Goal: Check status: Check status

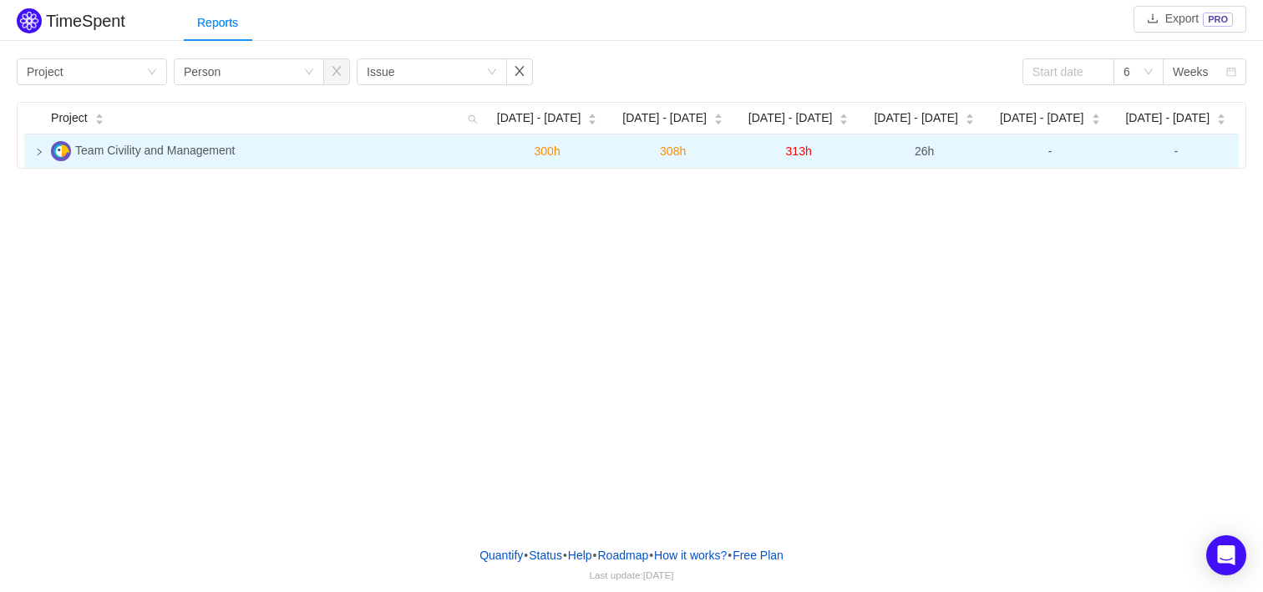
click at [145, 151] on span "Team Civility and Management" at bounding box center [154, 150] width 159 height 13
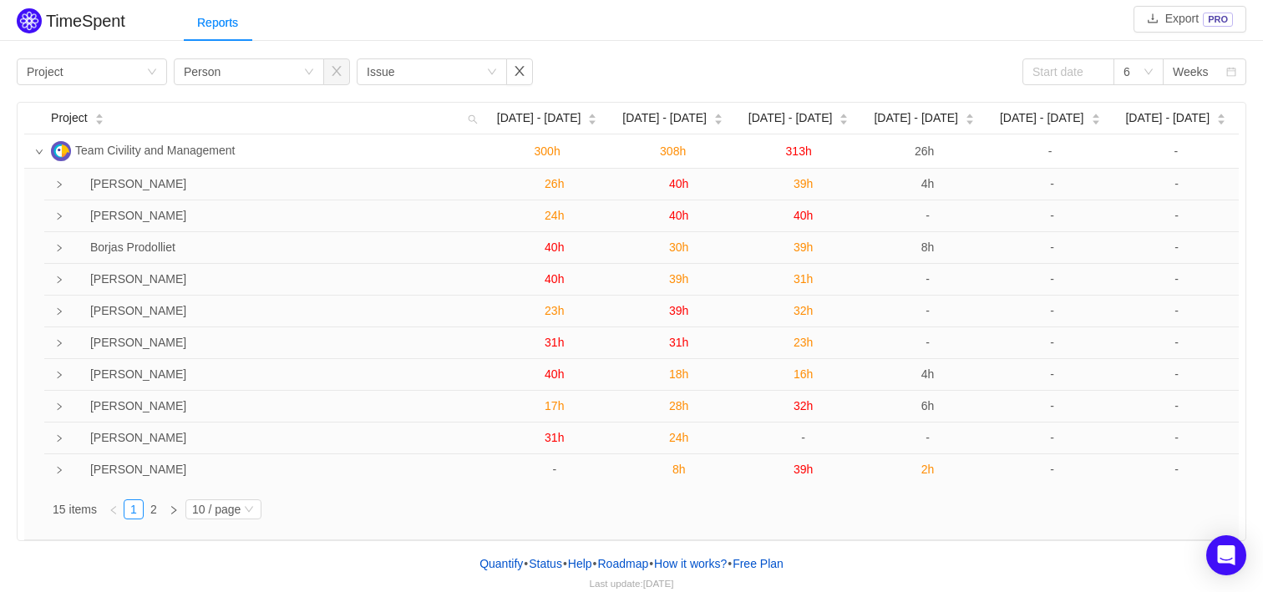
scroll to position [8, 0]
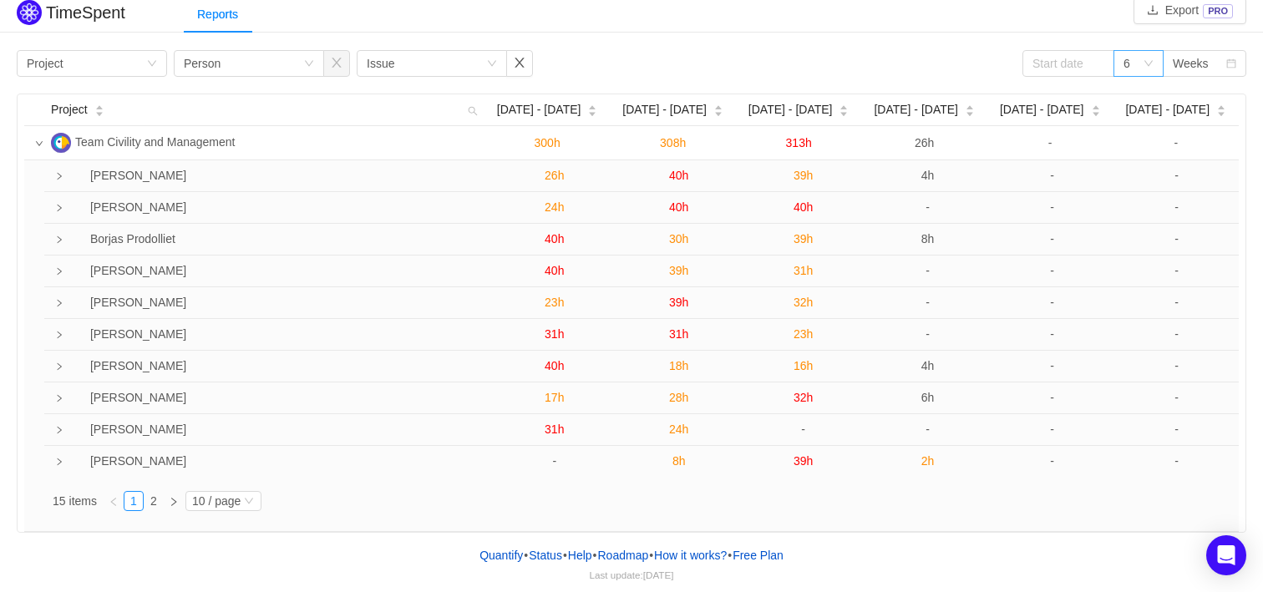
click at [954, 63] on icon "icon: down" at bounding box center [1148, 63] width 10 height 10
click at [954, 69] on div "Weeks" at bounding box center [1190, 63] width 36 height 25
click at [954, 86] on li "Weeks" at bounding box center [1203, 97] width 83 height 27
click at [954, 61] on div "6" at bounding box center [1132, 63] width 19 height 25
click at [954, 94] on li "3" at bounding box center [1138, 97] width 50 height 27
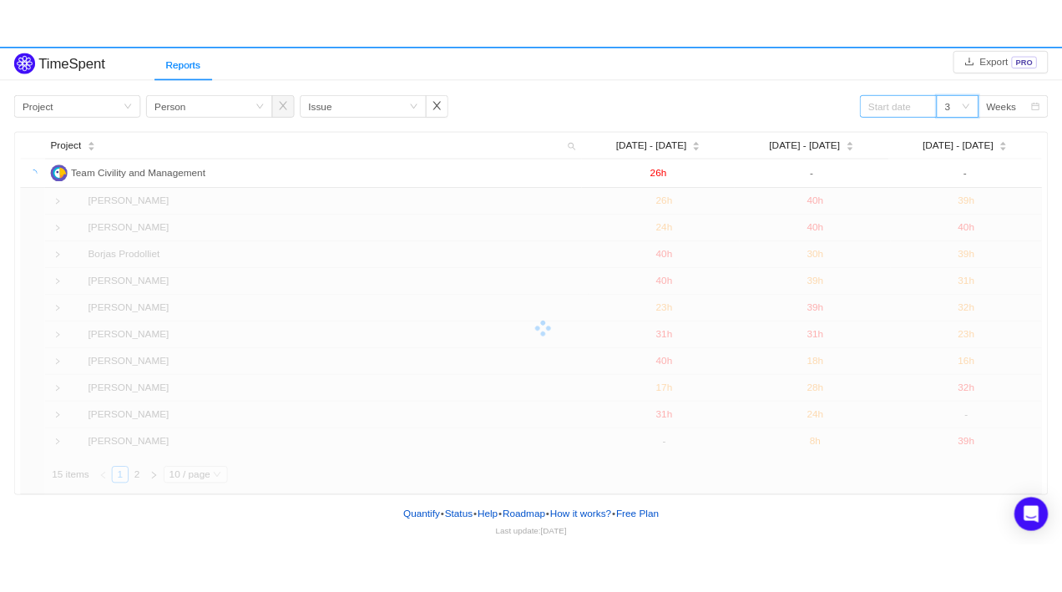
scroll to position [0, 0]
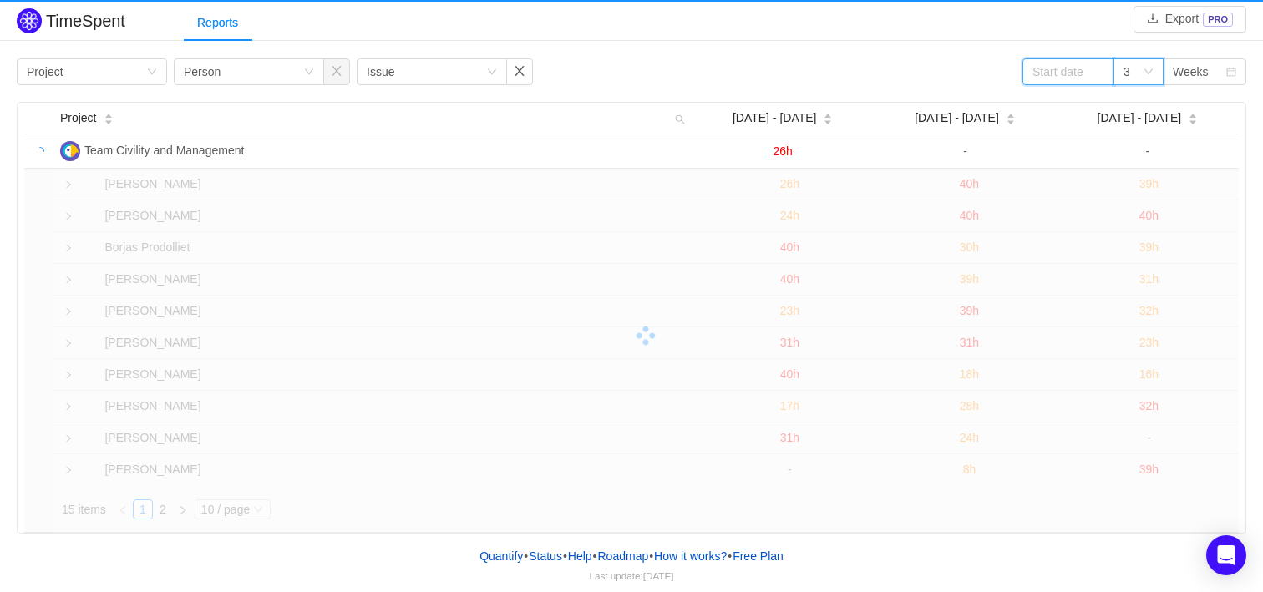
click at [954, 68] on input at bounding box center [1068, 71] width 92 height 27
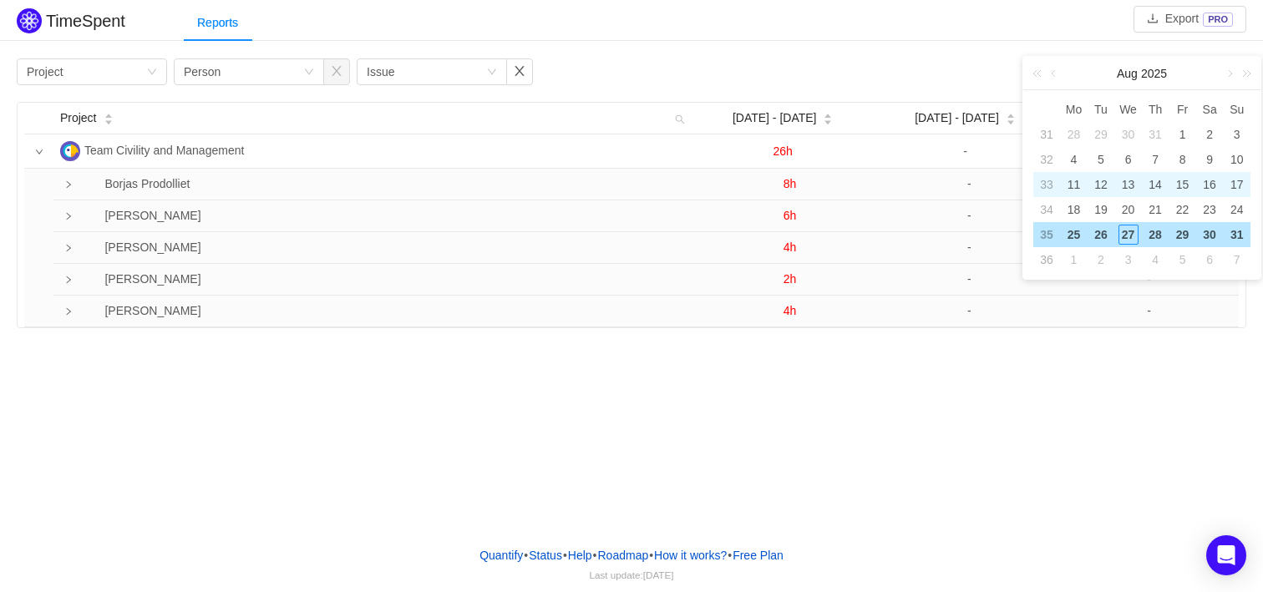
click at [954, 180] on div "13" at bounding box center [1128, 185] width 20 height 20
type input "2025-08-13"
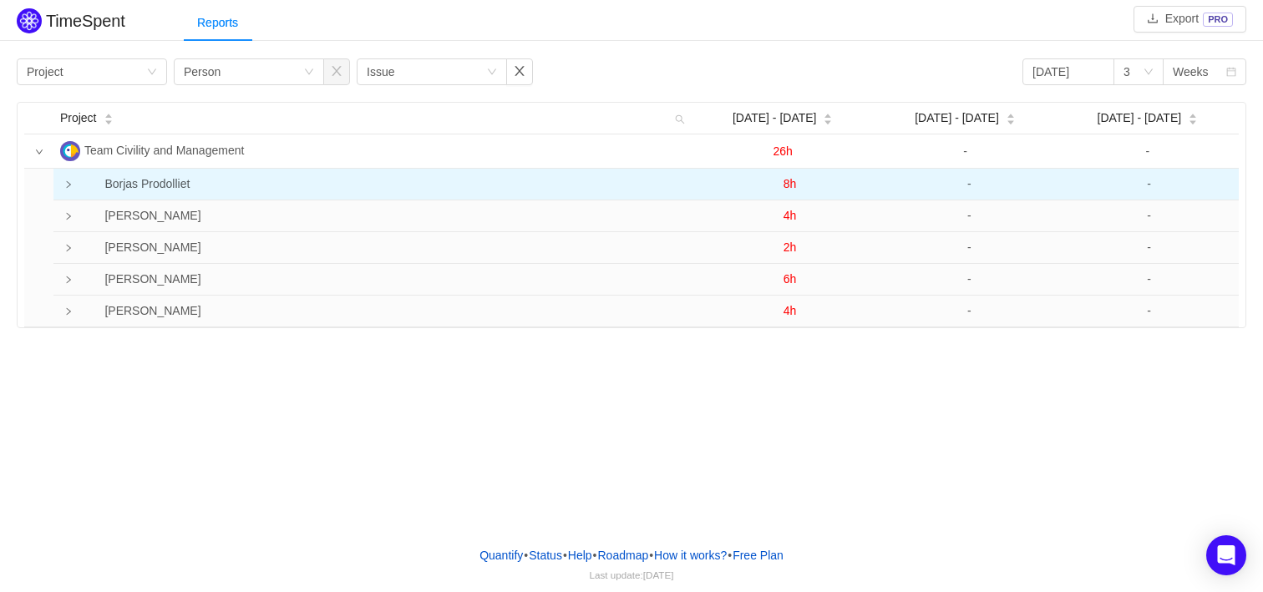
click at [62, 186] on td at bounding box center [62, 185] width 18 height 32
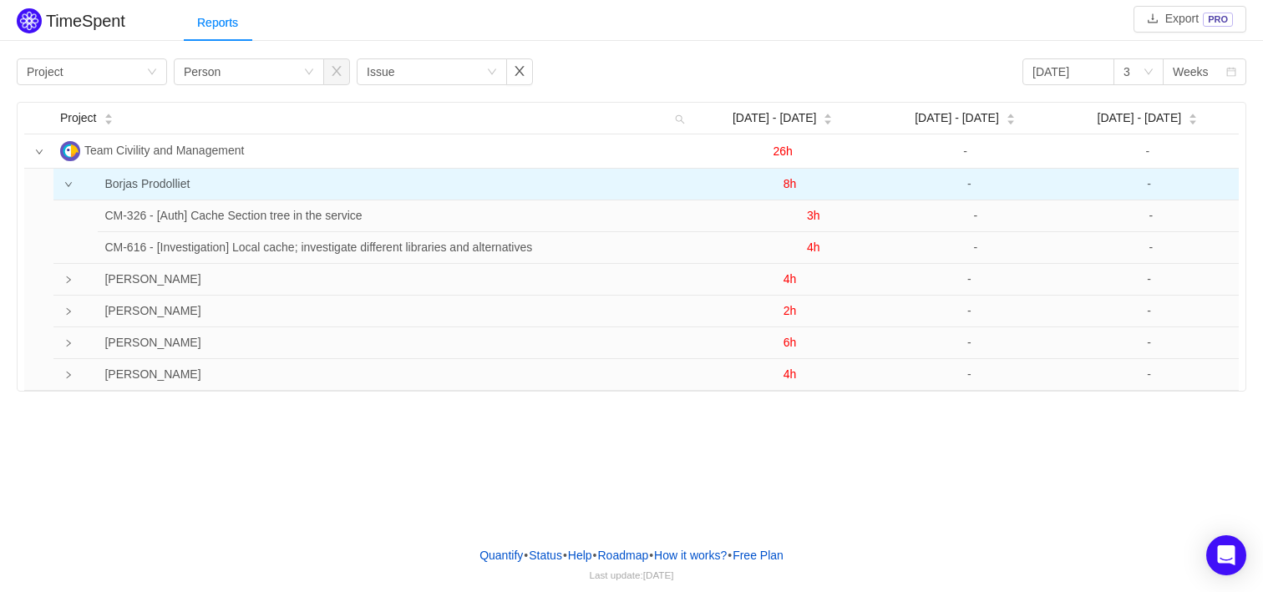
click at [62, 186] on td at bounding box center [62, 185] width 18 height 32
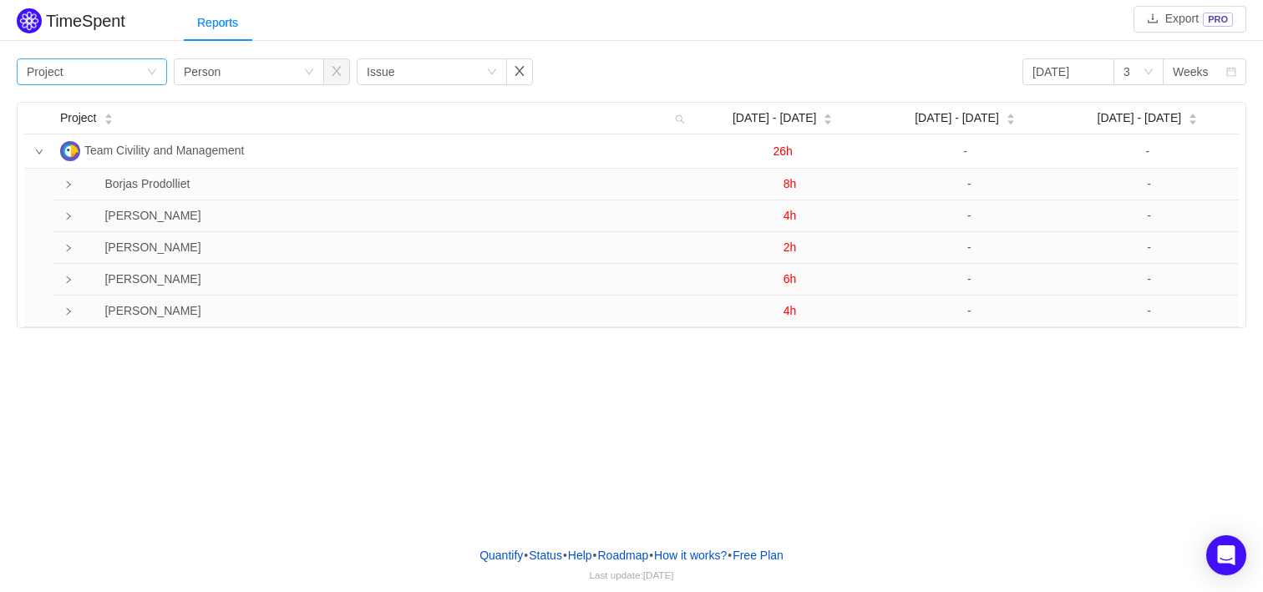
click at [133, 79] on div "Group by Project" at bounding box center [86, 71] width 119 height 25
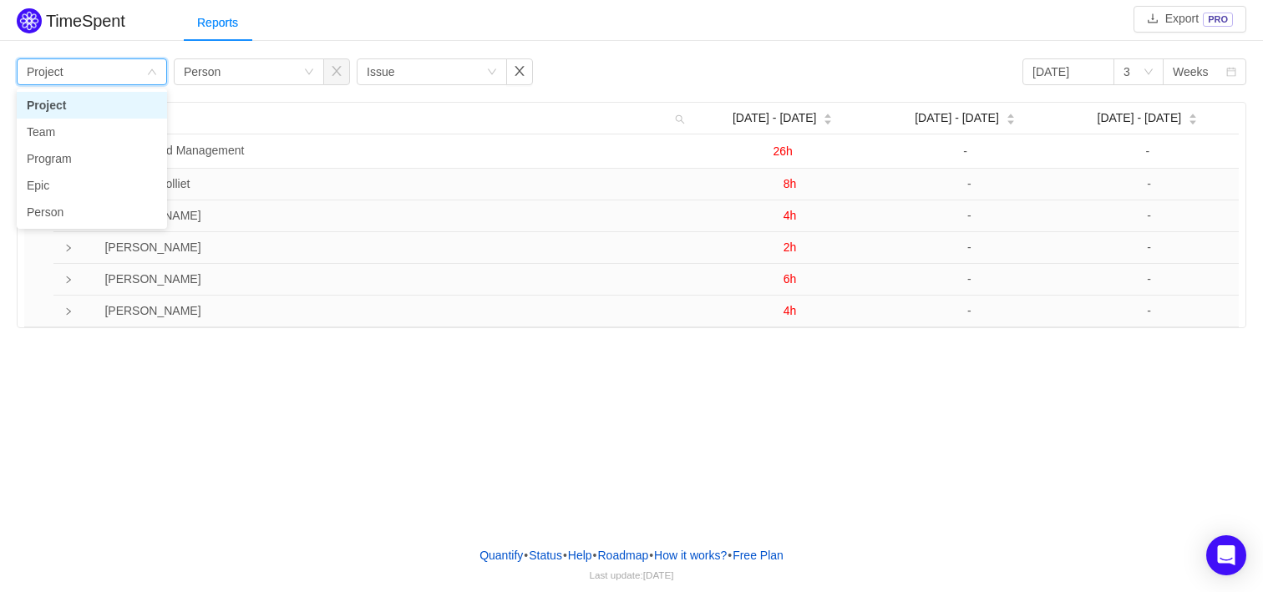
click at [133, 79] on div "Group by Project" at bounding box center [86, 71] width 119 height 25
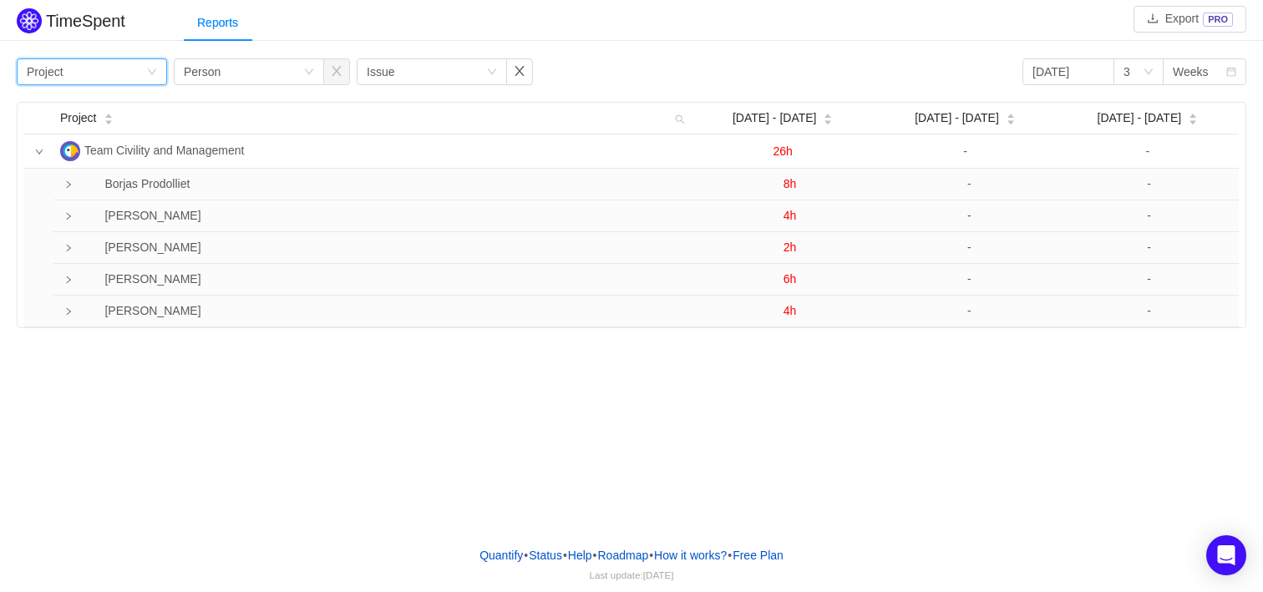
click at [132, 76] on div "Group by Project" at bounding box center [86, 71] width 119 height 25
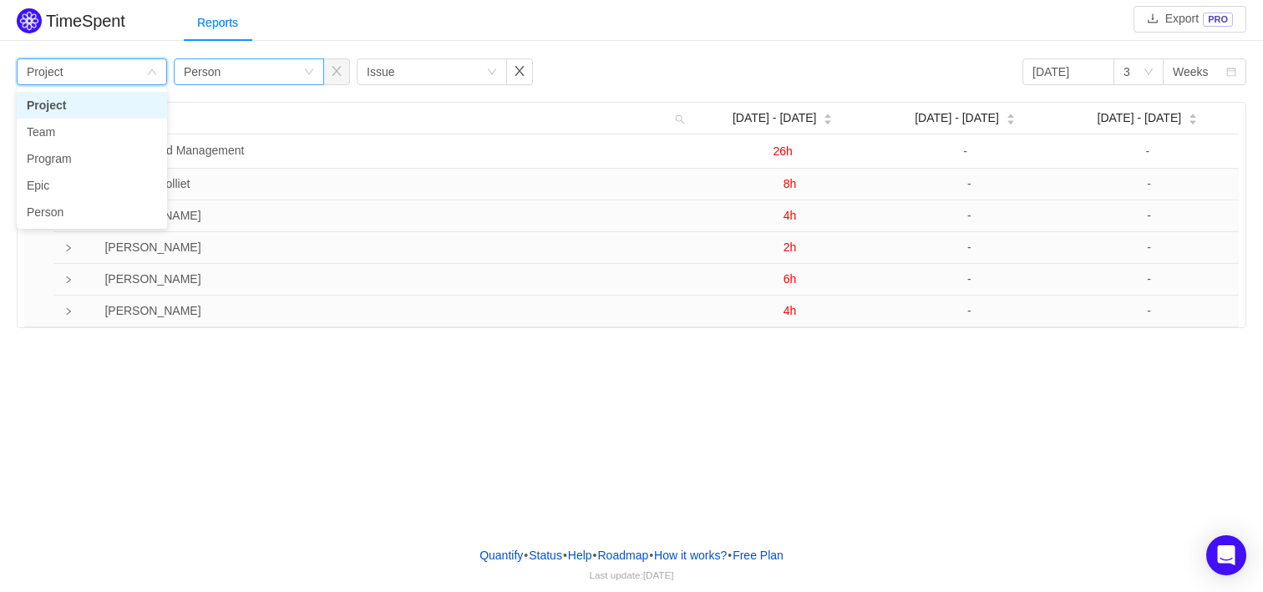
click at [225, 71] on div "Group by Person" at bounding box center [243, 71] width 119 height 25
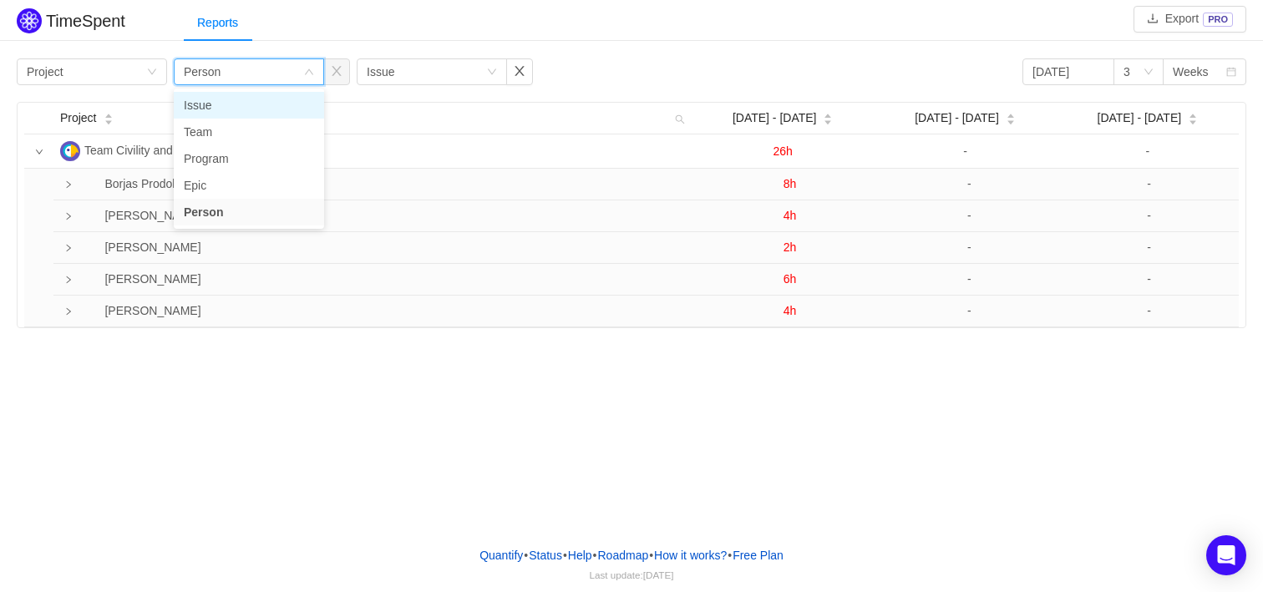
click at [215, 105] on li "Issue" at bounding box center [249, 105] width 150 height 27
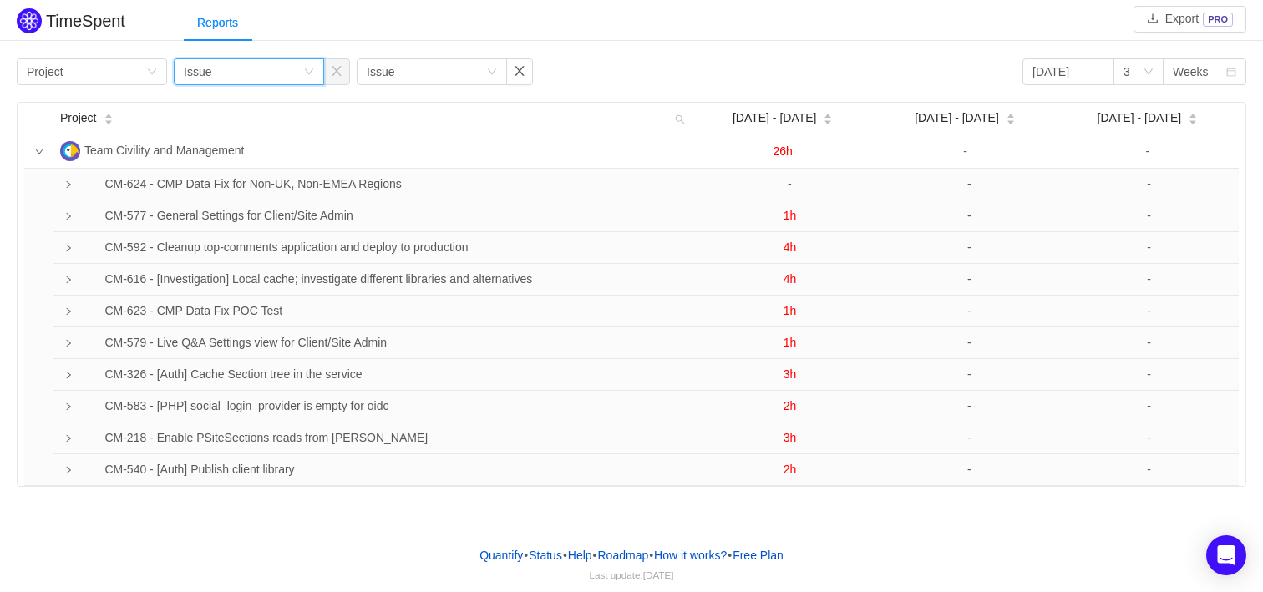
click at [249, 76] on div "Group by Issue" at bounding box center [243, 71] width 119 height 25
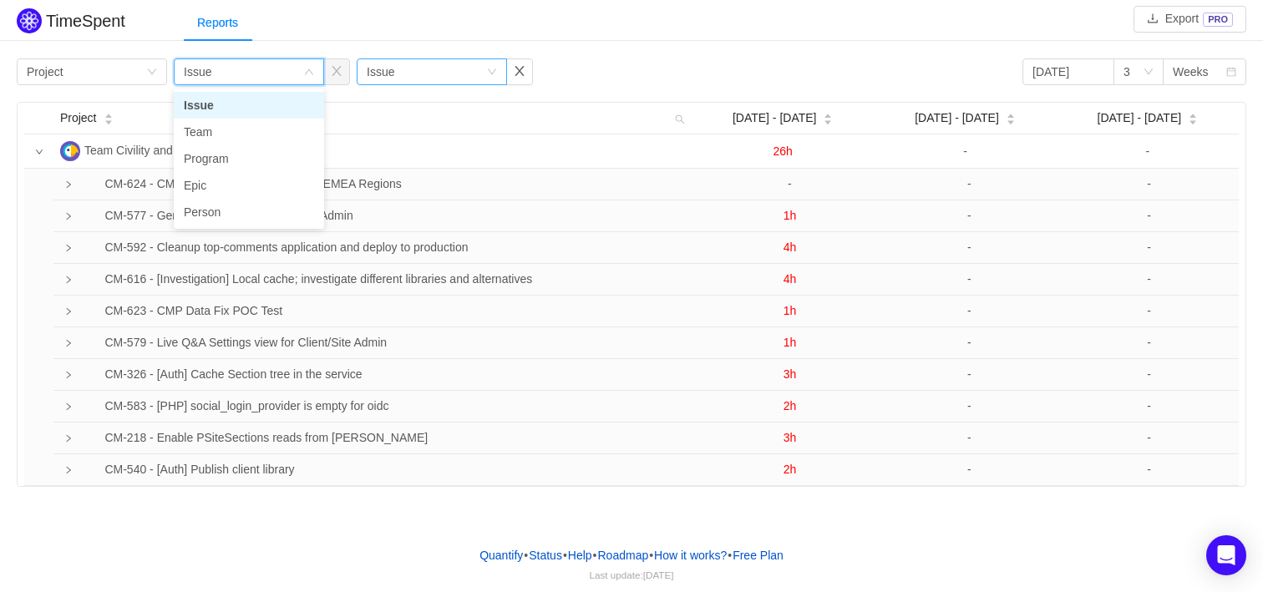
click at [396, 79] on div "Group by Issue" at bounding box center [426, 71] width 119 height 25
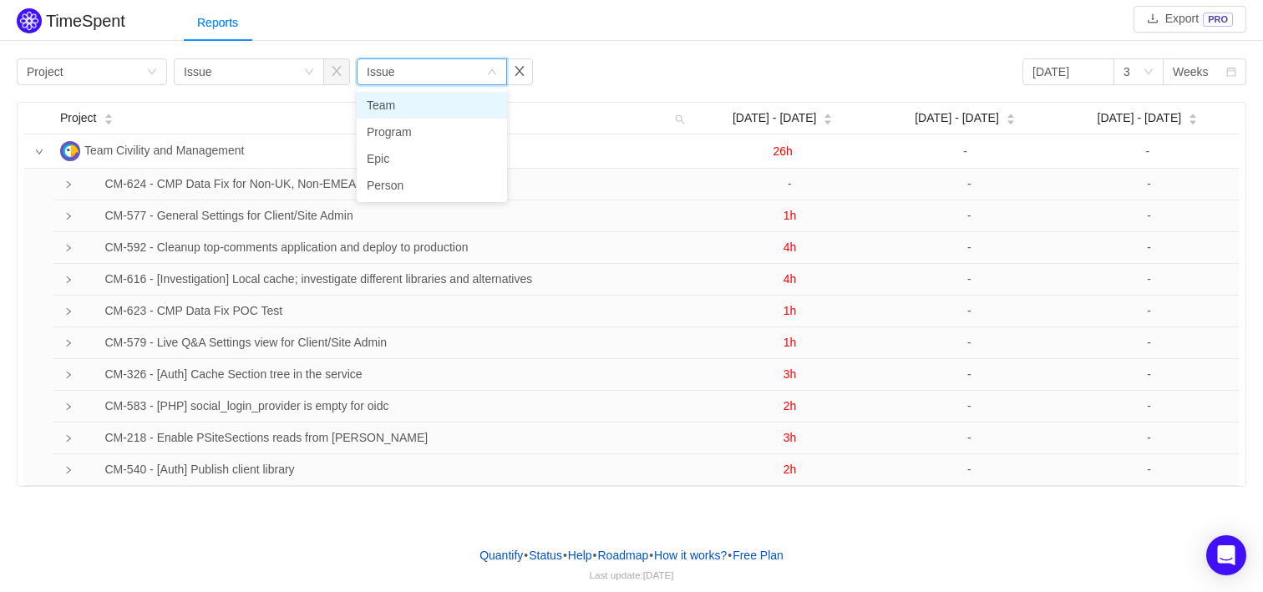
click at [396, 79] on div "Group by Issue" at bounding box center [426, 71] width 119 height 25
click at [497, 23] on div "Reports" at bounding box center [723, 23] width 1079 height 38
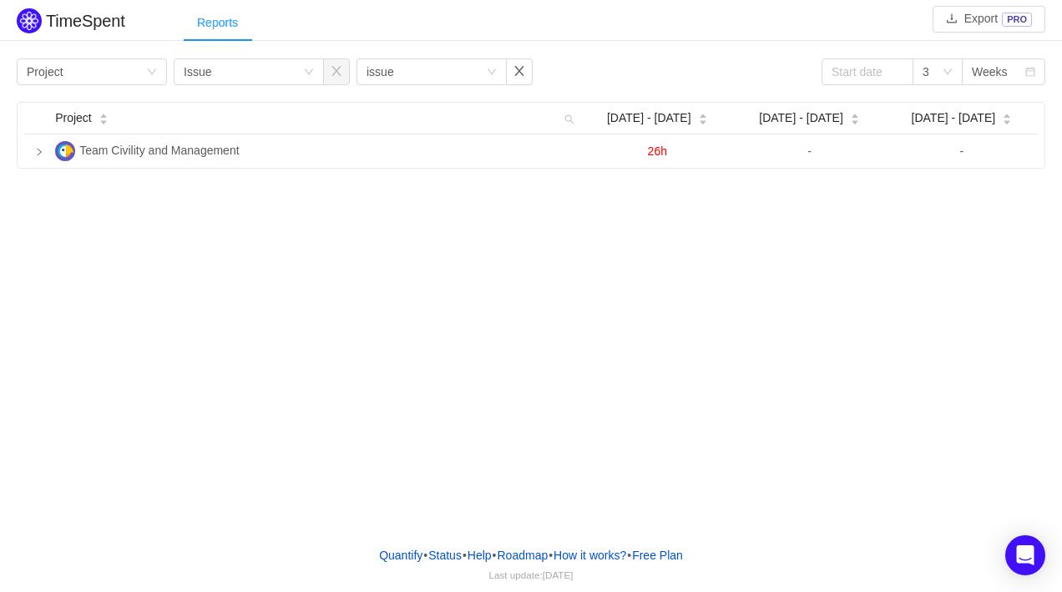
click at [205, 18] on div "Reports" at bounding box center [218, 23] width 68 height 38
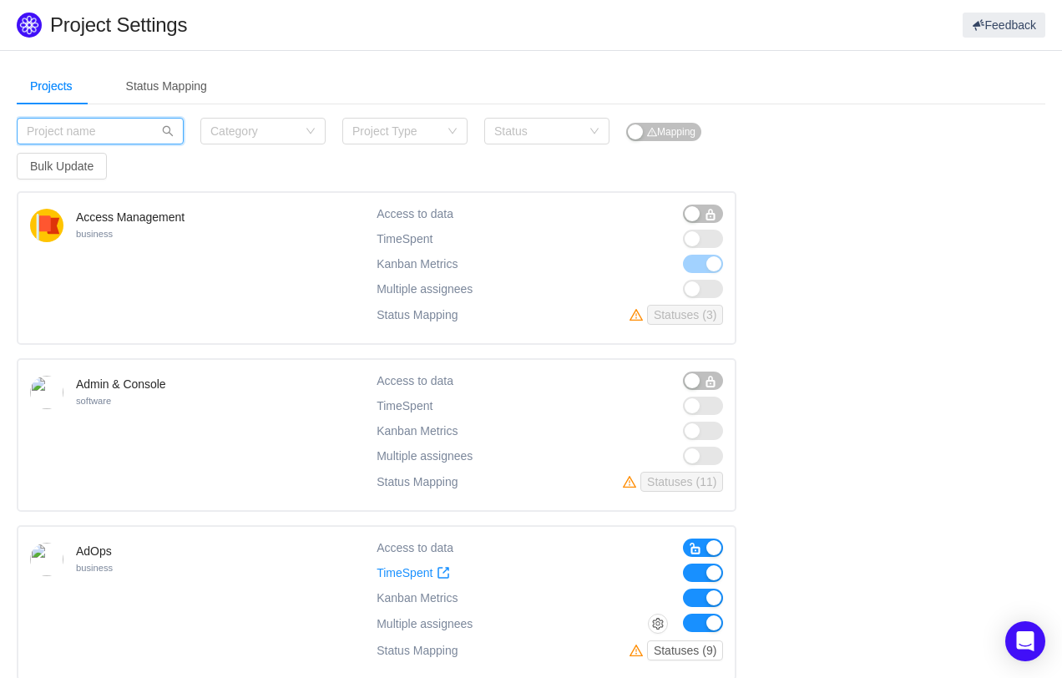
click at [156, 127] on input "text" at bounding box center [100, 131] width 167 height 27
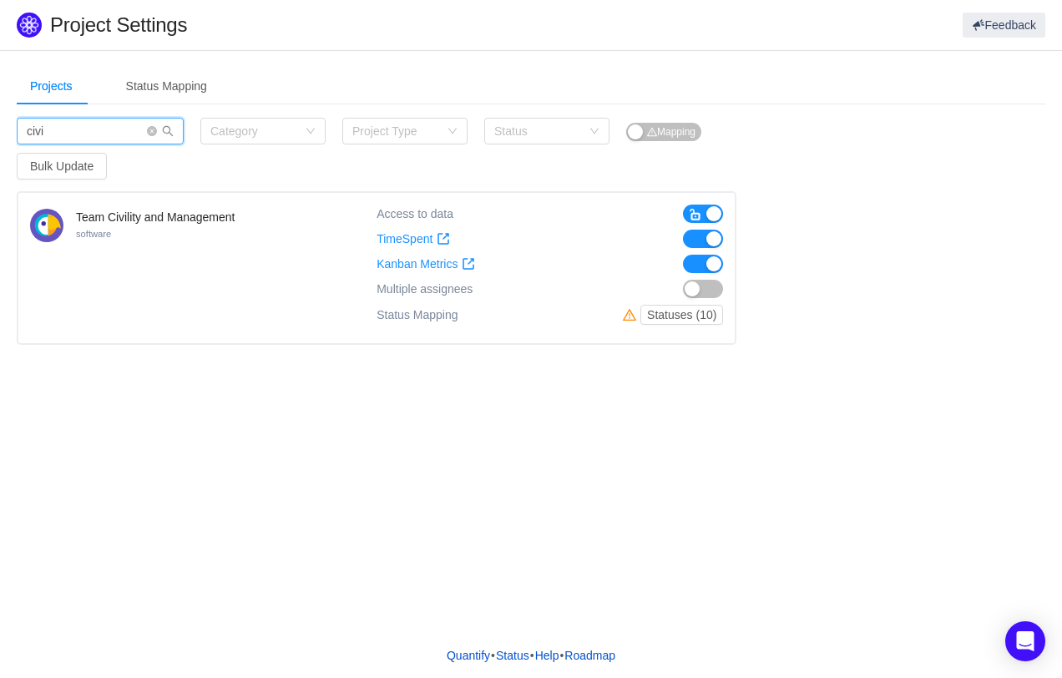
type input "civi"
click at [851, 203] on div "Team Civility and Management software Access to data TimeSpent TimeSpent Kanban…" at bounding box center [531, 268] width 1029 height 154
click at [667, 316] on button "Statuses (10)" at bounding box center [681, 315] width 83 height 20
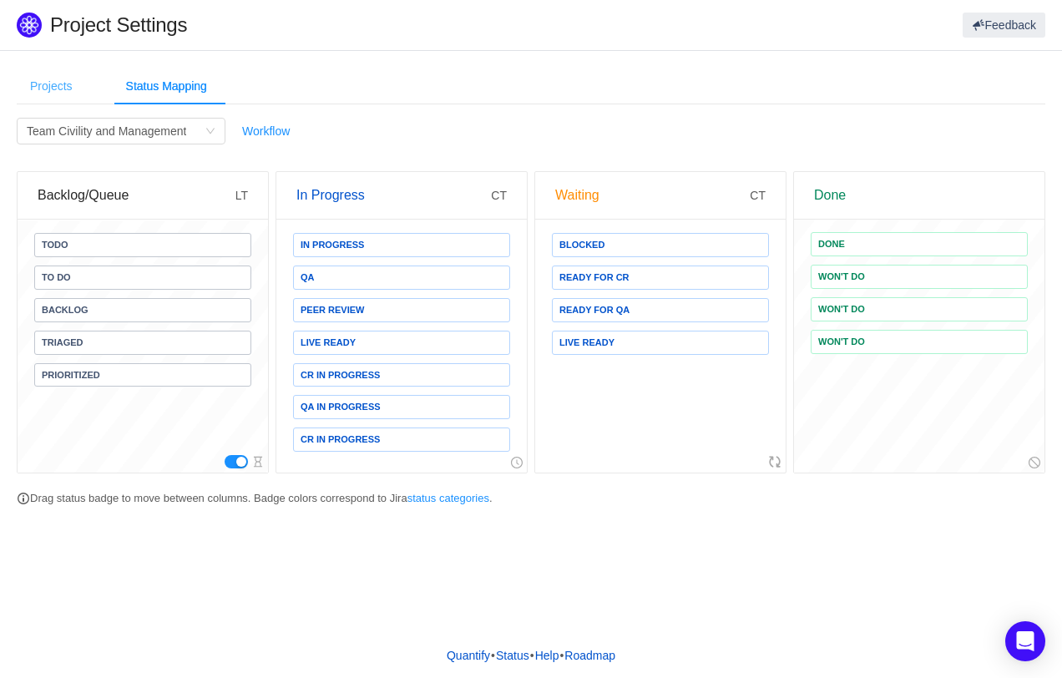
click at [61, 76] on div "Projects" at bounding box center [51, 87] width 69 height 38
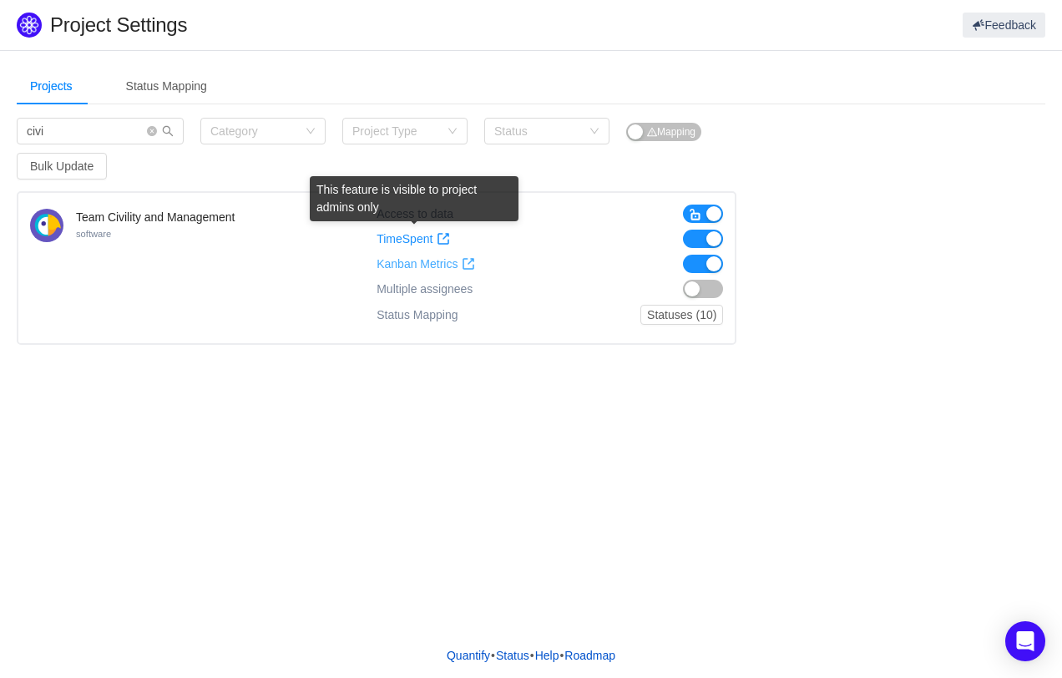
click at [417, 262] on span "Kanban Metrics" at bounding box center [417, 264] width 81 height 14
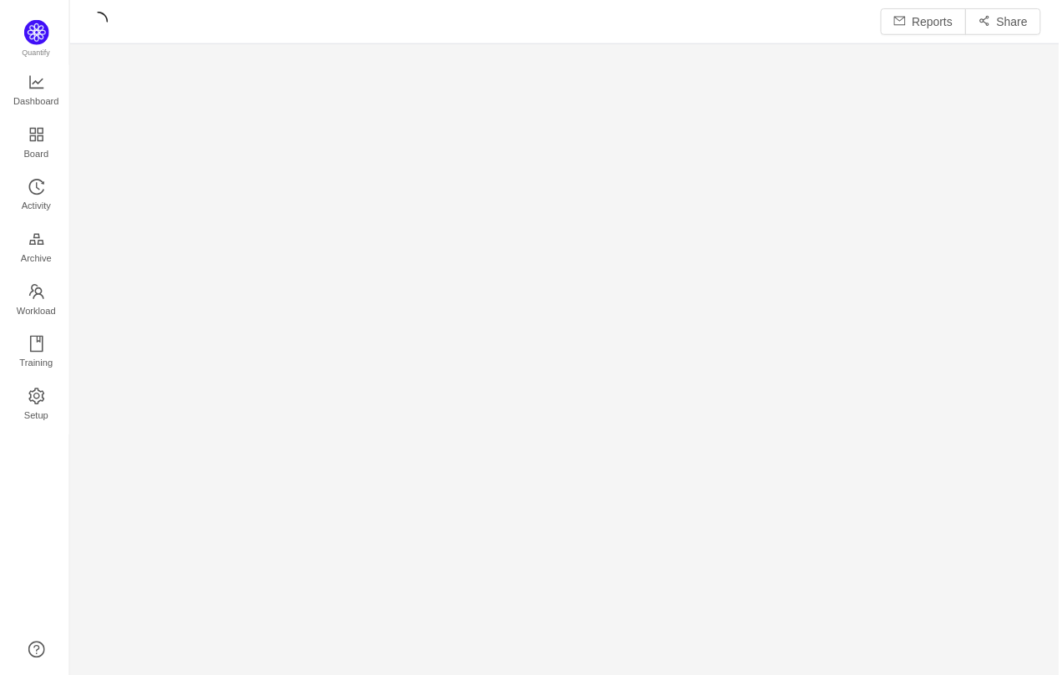
scroll to position [679, 995]
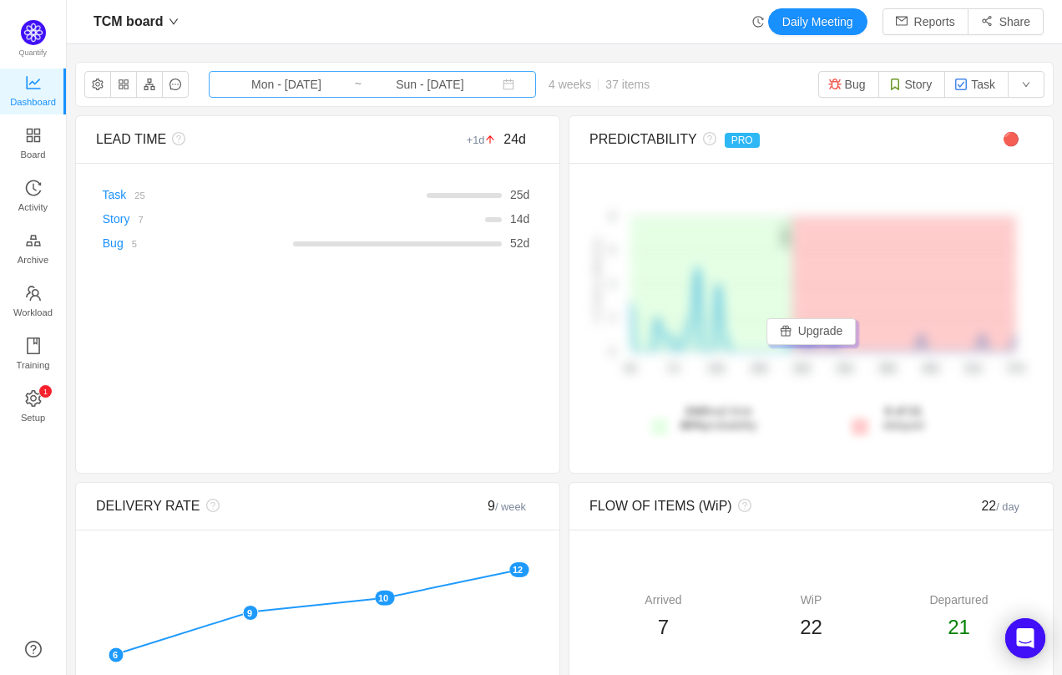
click at [362, 83] on input "Sun - Aug 31, 2025" at bounding box center [429, 84] width 135 height 18
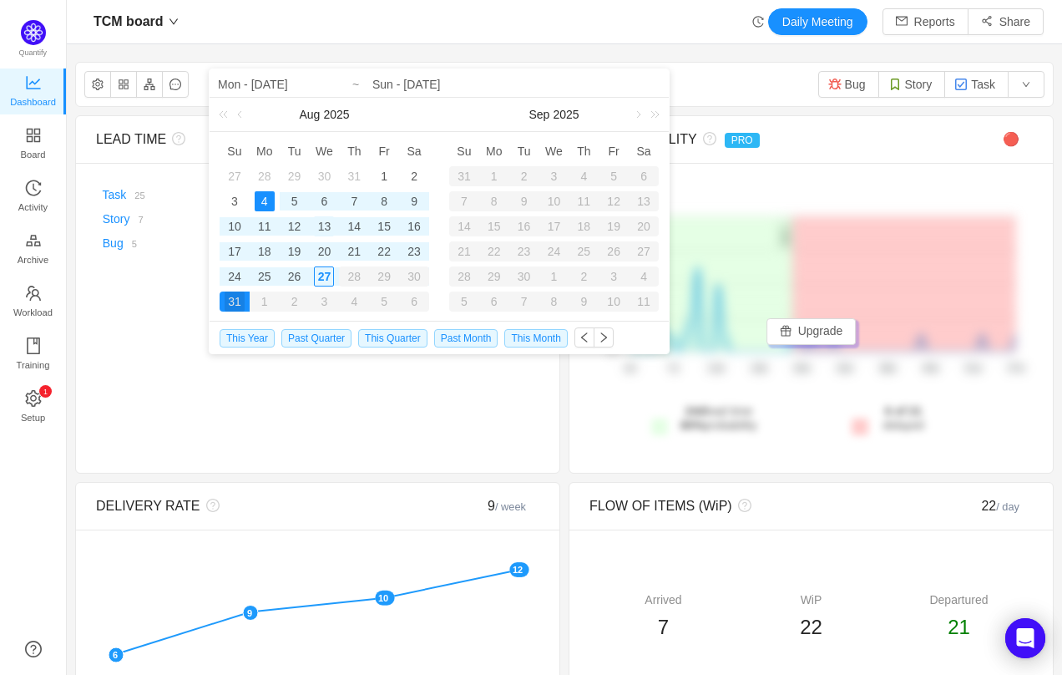
click at [324, 225] on div "13" at bounding box center [324, 226] width 20 height 20
click at [326, 278] on div "27" at bounding box center [324, 276] width 20 height 20
type input "Wed - Aug 13, 2025"
type input "Wed - Aug 27, 2025"
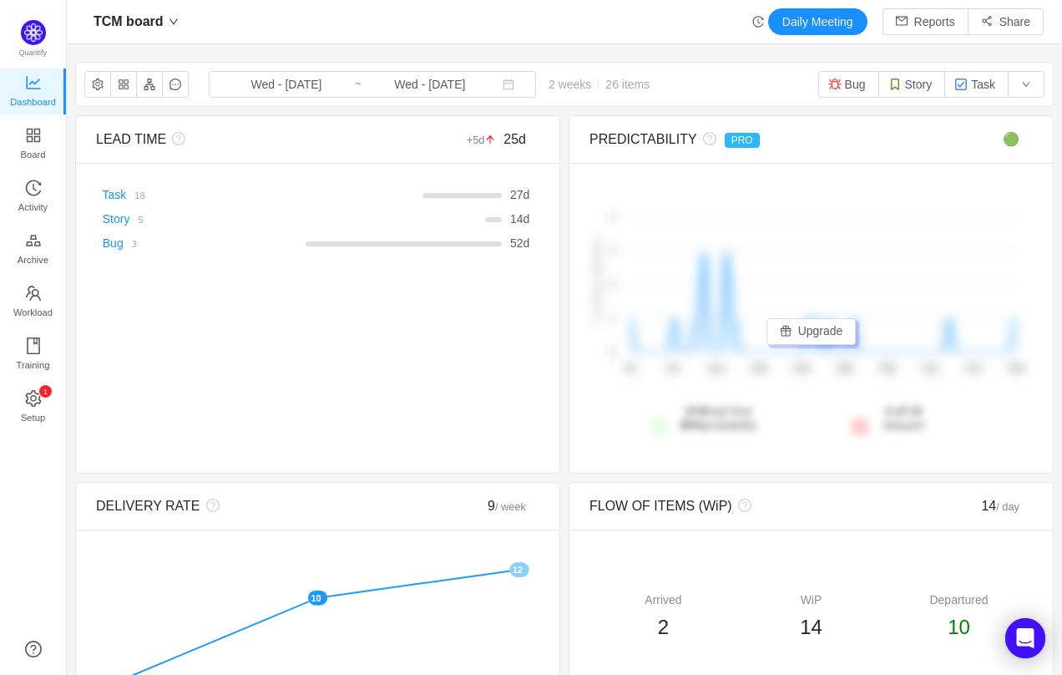
click at [546, 29] on div "TCM board Daily Meeting Reports Share" at bounding box center [564, 21] width 959 height 27
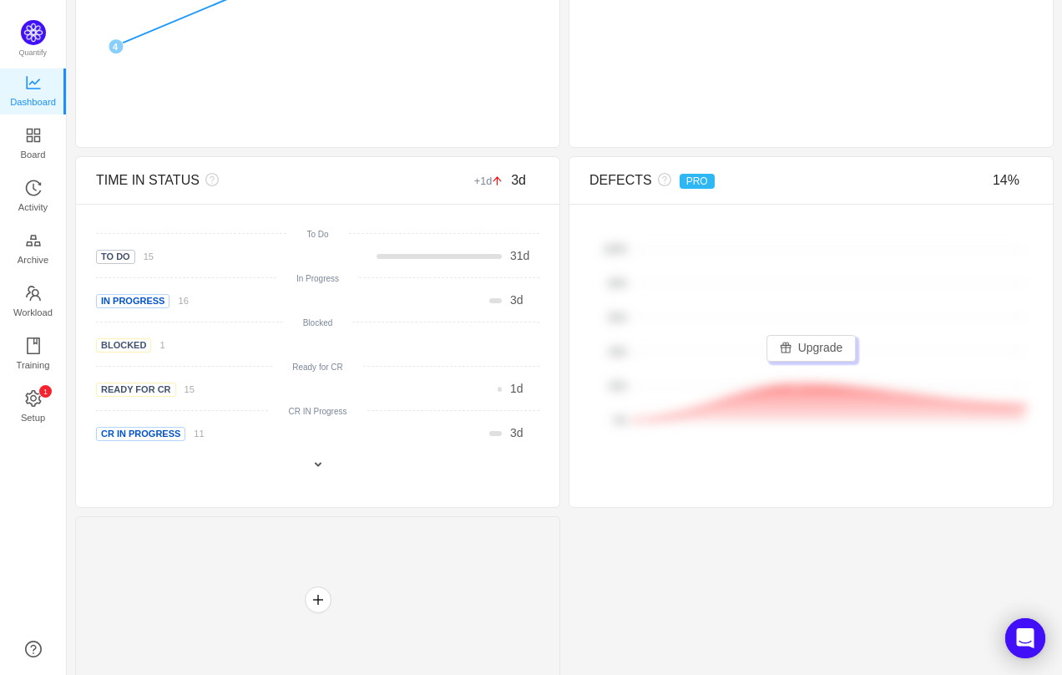
scroll to position [652, 0]
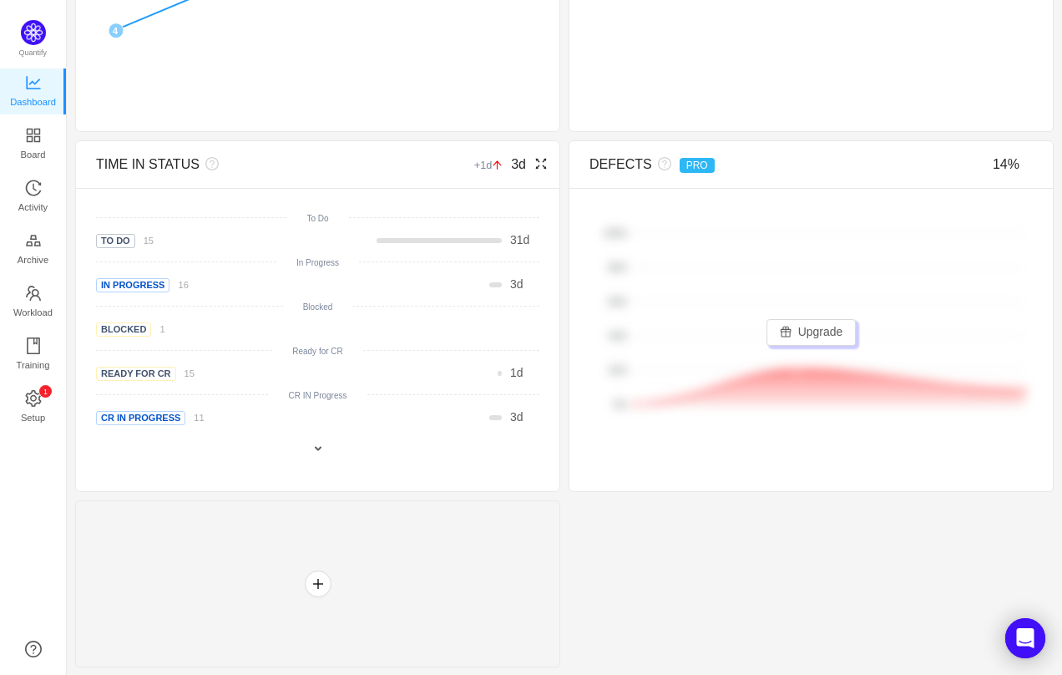
click at [306, 460] on div "There are no delivered work items in the selected period Possible solutions To …" at bounding box center [317, 339] width 483 height 303
click at [315, 445] on span at bounding box center [317, 448] width 13 height 13
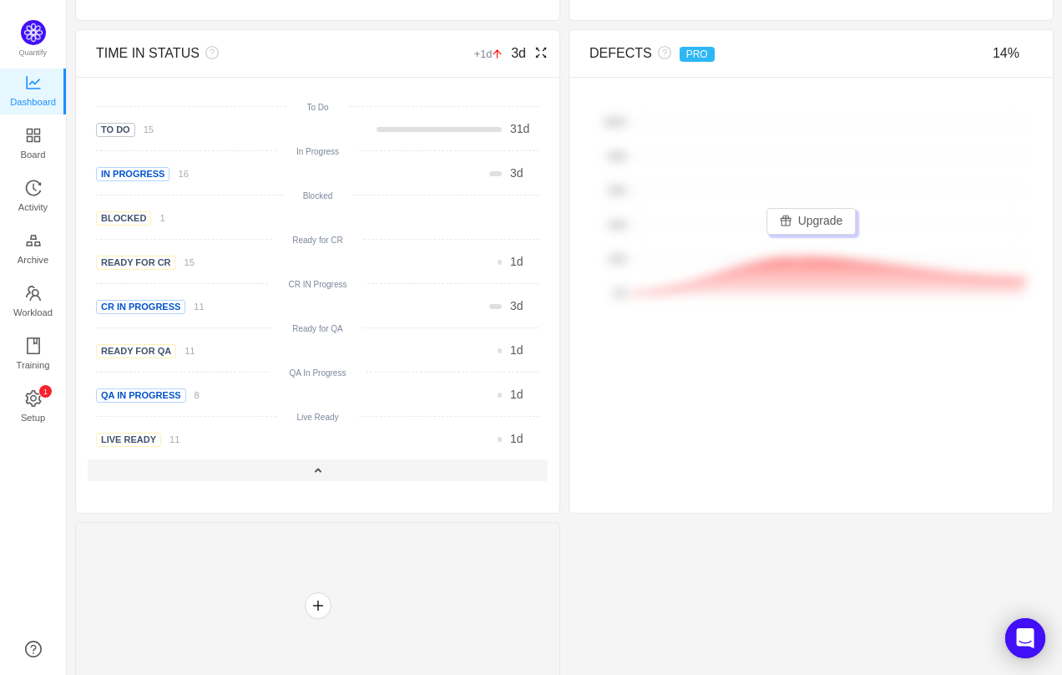
scroll to position [772, 0]
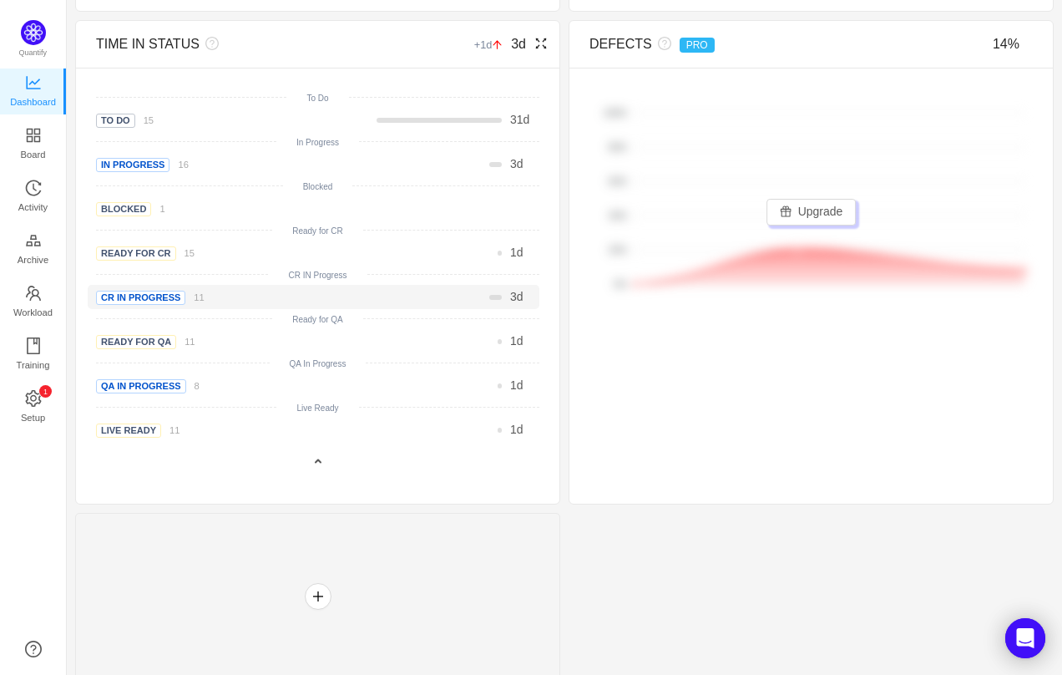
click at [149, 300] on span "CR IN Progress" at bounding box center [140, 298] width 89 height 14
click at [158, 292] on span "CR IN Progress" at bounding box center [140, 298] width 89 height 14
click at [199, 298] on small "11" at bounding box center [199, 297] width 10 height 10
